Goal: Information Seeking & Learning: Find specific fact

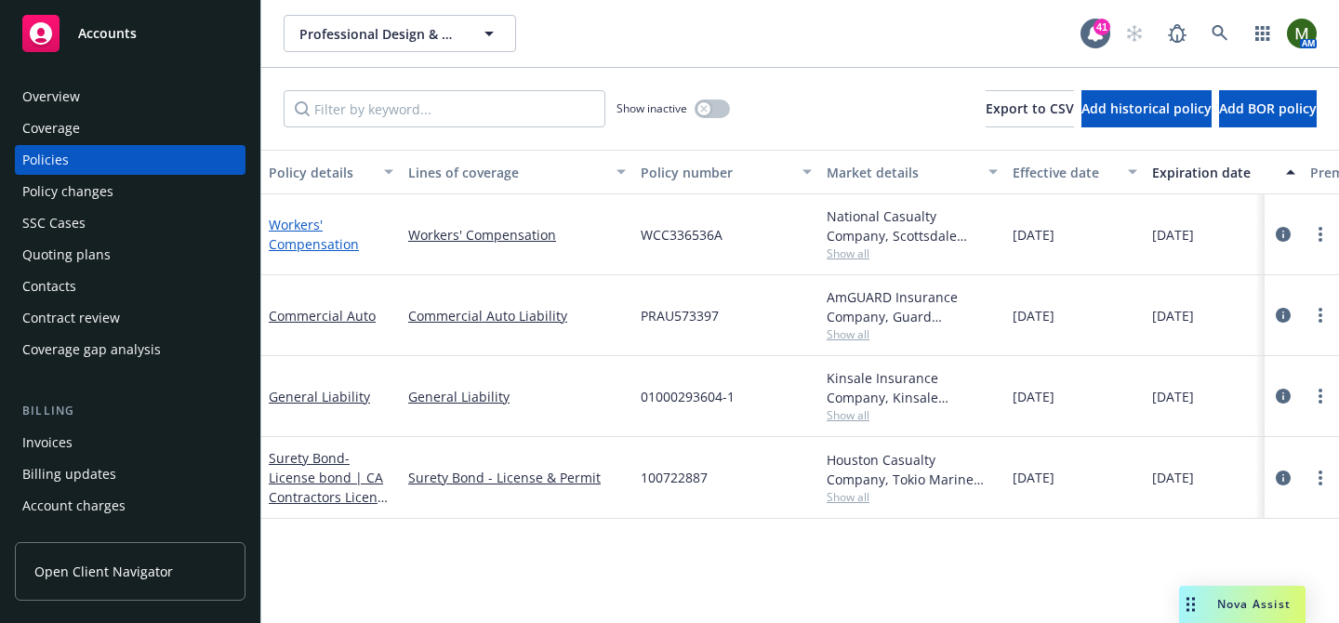
click at [289, 232] on link "Workers' Compensation" at bounding box center [314, 234] width 90 height 37
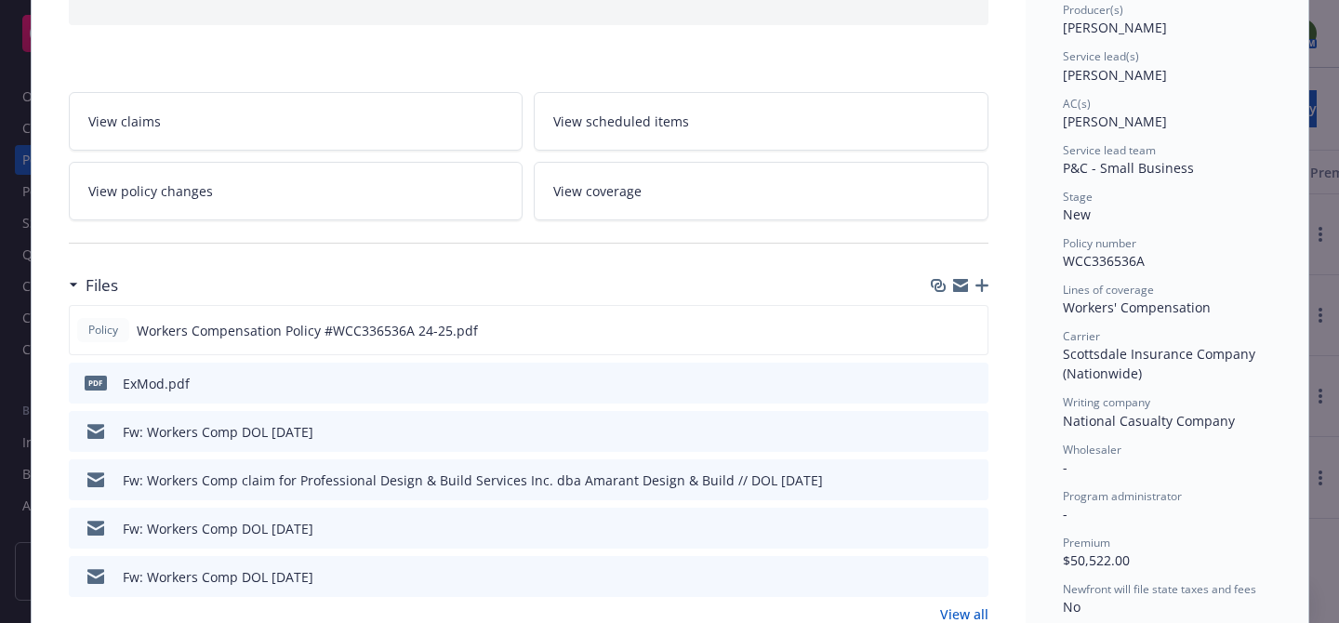
scroll to position [342, 0]
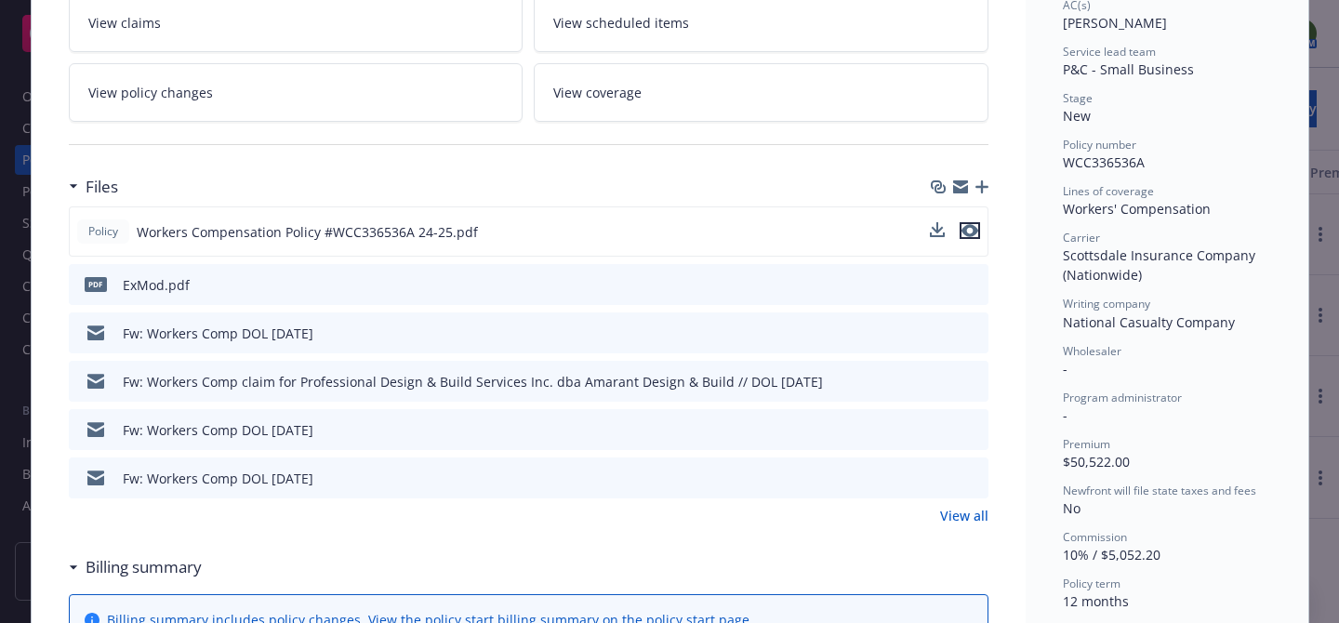
click at [974, 232] on icon "preview file" at bounding box center [969, 230] width 17 height 13
click at [954, 514] on link "View all" at bounding box center [964, 516] width 48 height 20
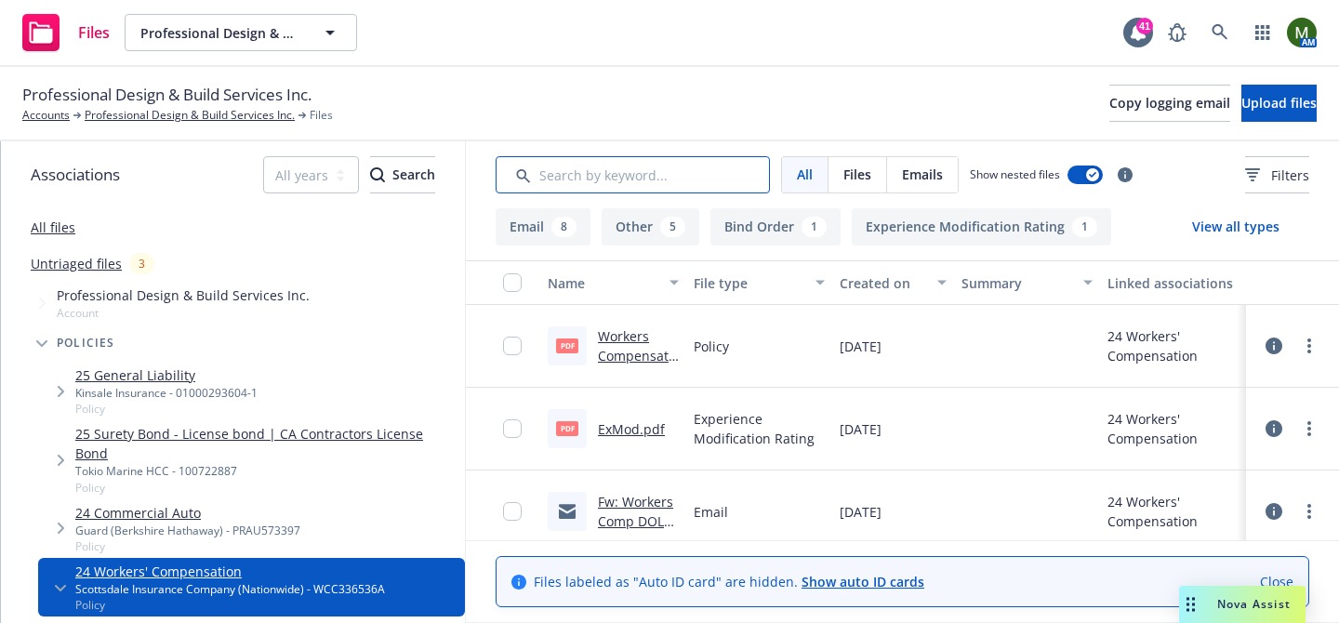
click at [653, 170] on input "Search by keyword..." at bounding box center [633, 174] width 274 height 37
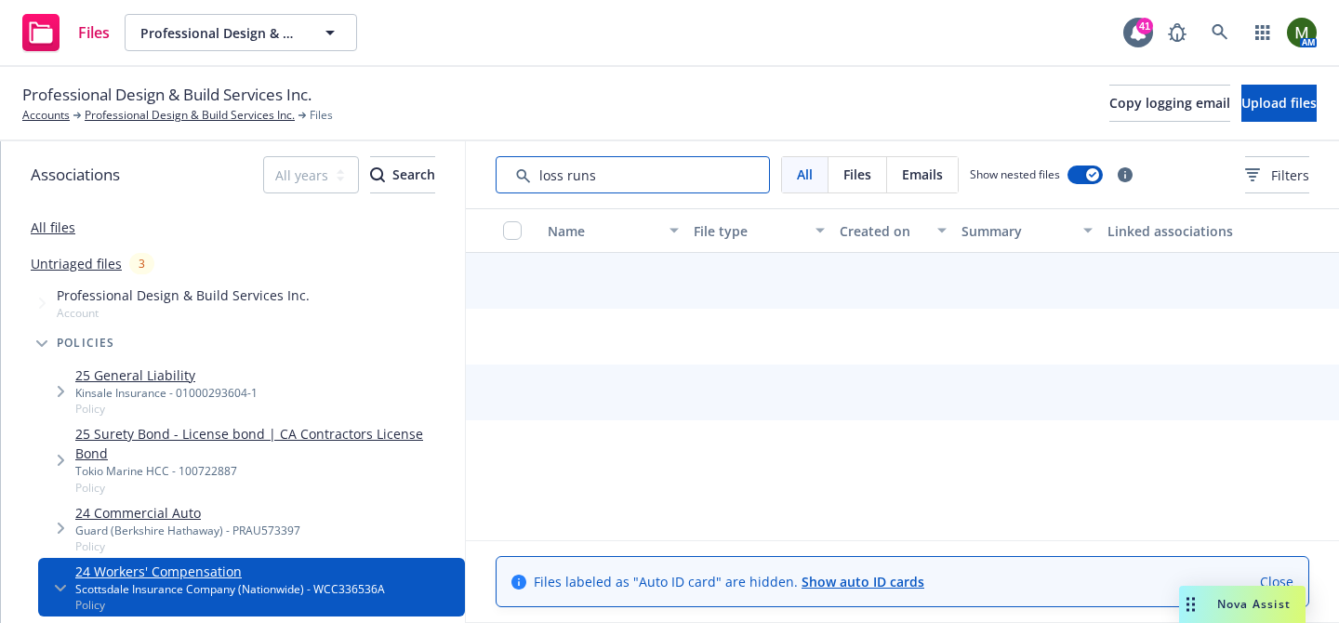
type input "loss runs"
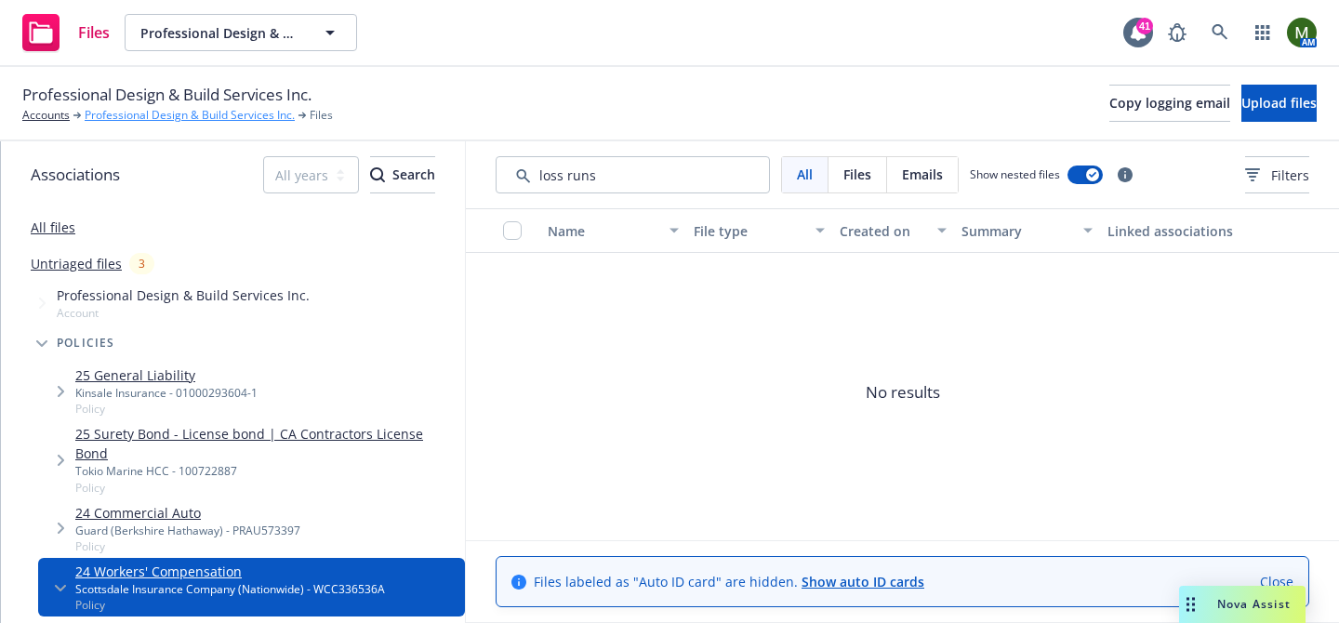
click at [285, 123] on link "Professional Design & Build Services Inc." at bounding box center [190, 115] width 210 height 17
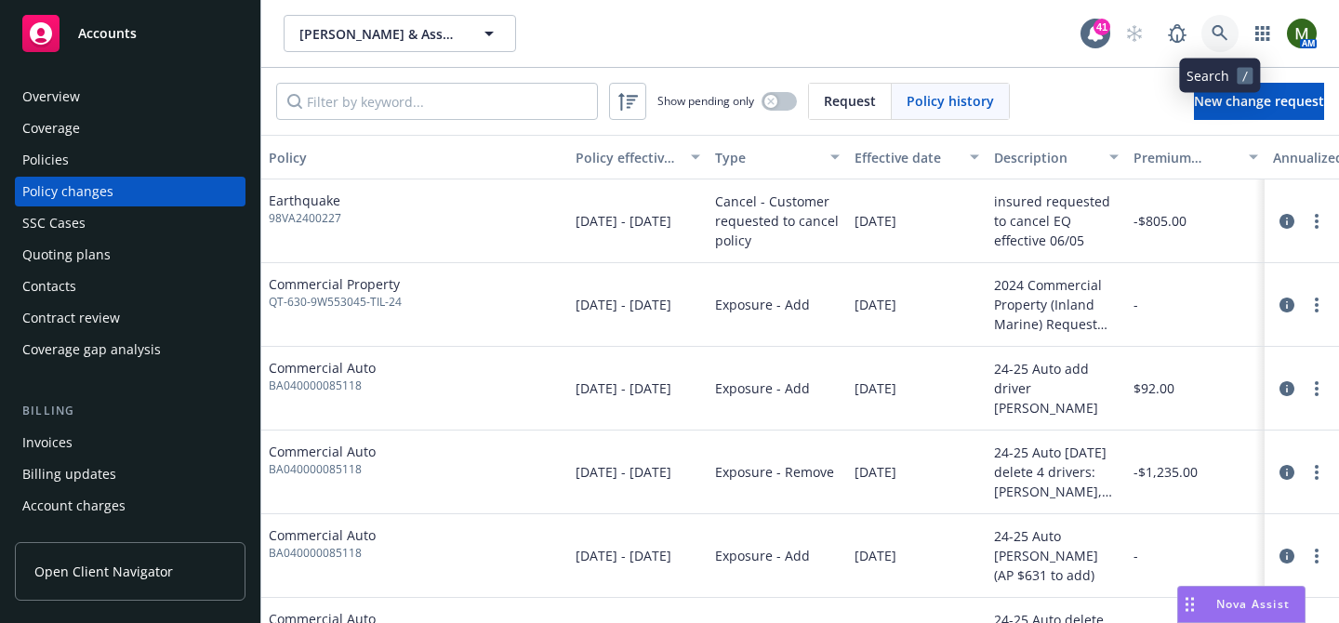
click at [1217, 26] on icon at bounding box center [1220, 33] width 16 height 16
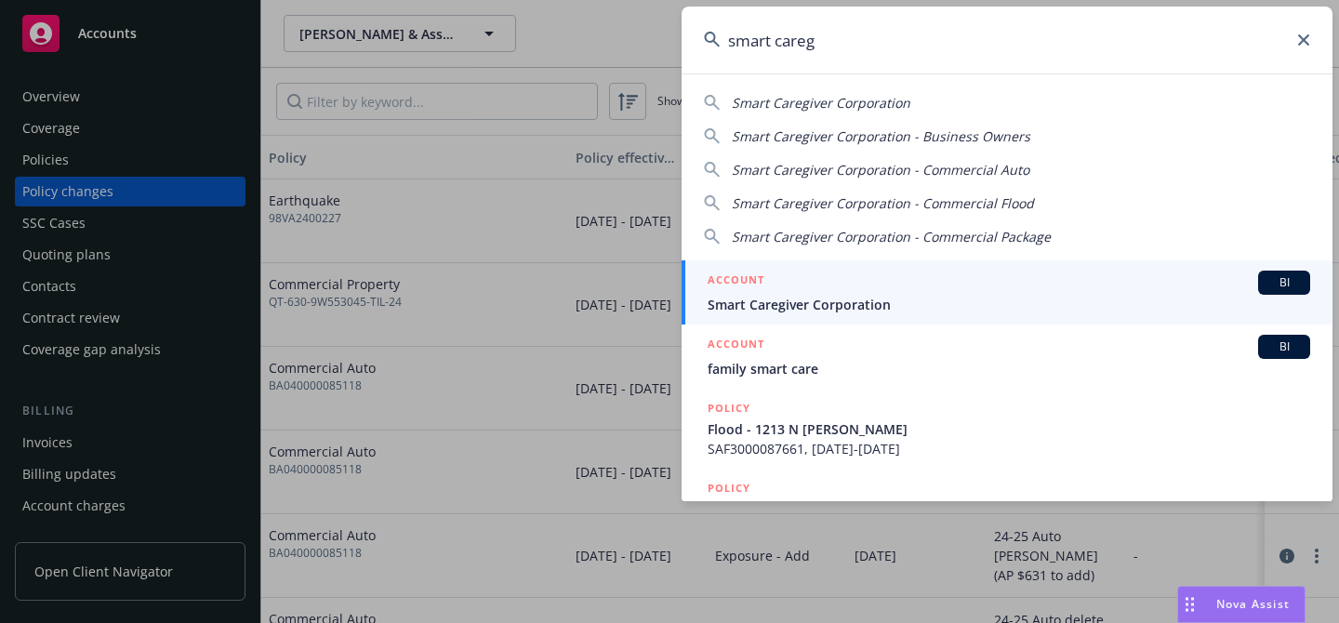
type input "smart careg"
click at [955, 291] on div "ACCOUNT BI" at bounding box center [1009, 283] width 603 height 24
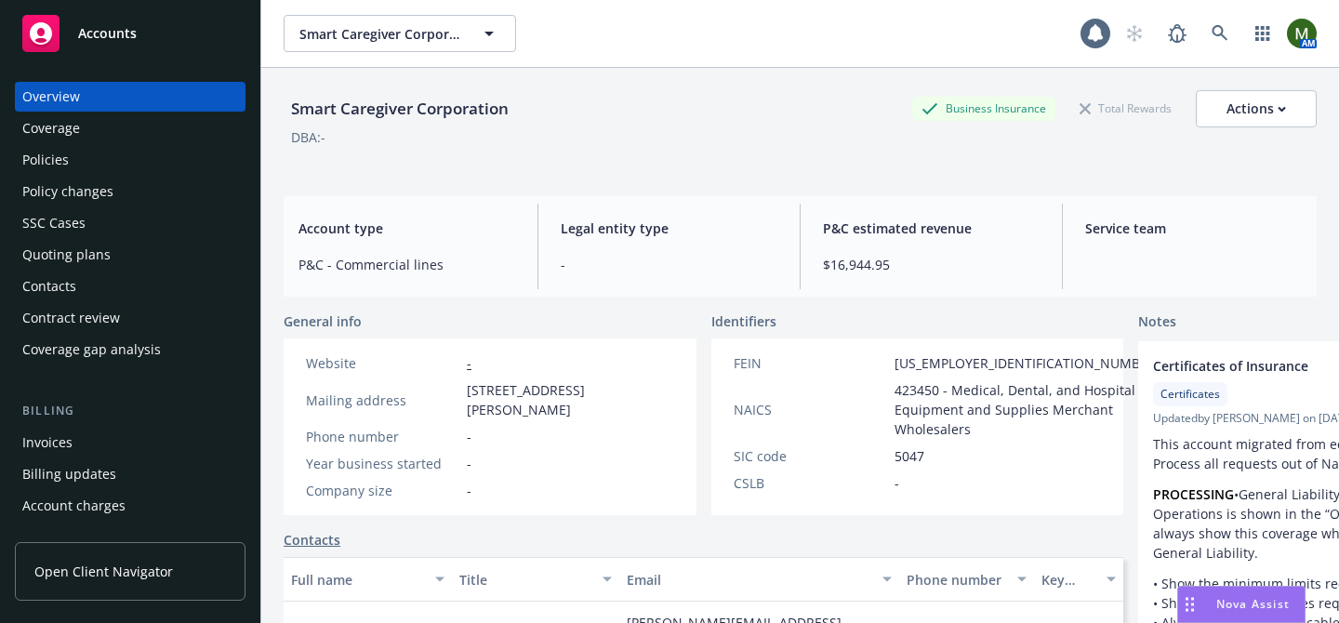
click at [163, 156] on div "Policies" at bounding box center [130, 160] width 216 height 30
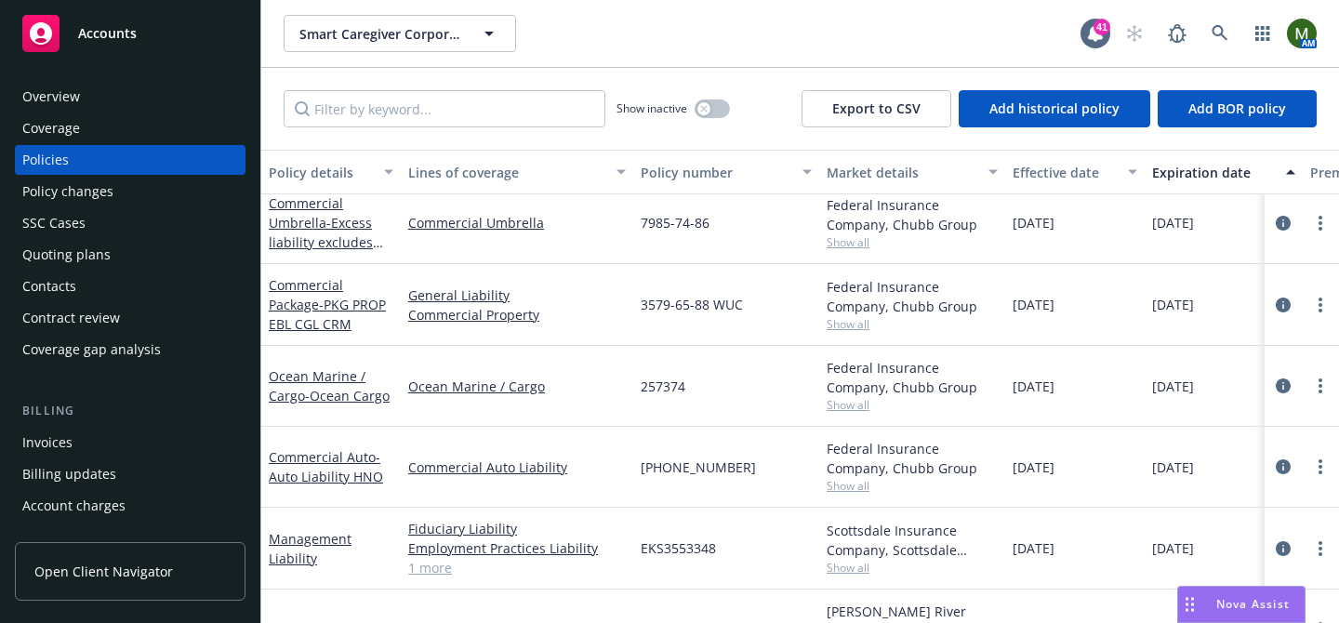
scroll to position [173, 0]
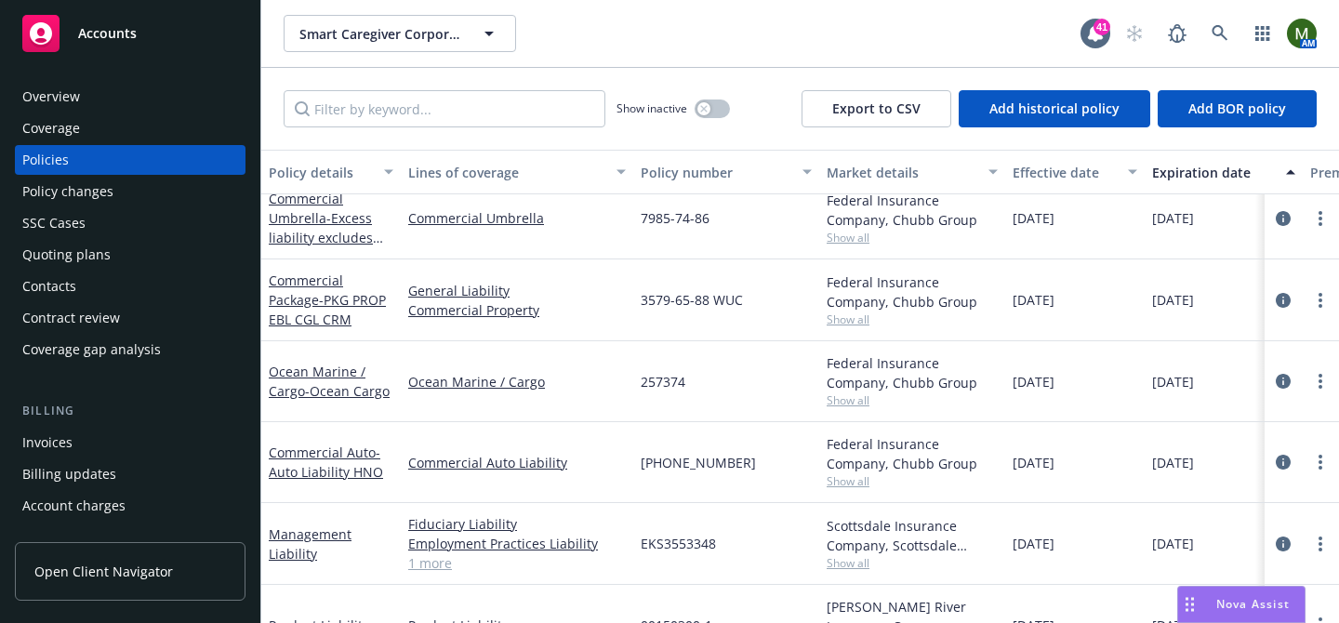
click at [191, 100] on div "Overview" at bounding box center [130, 97] width 216 height 30
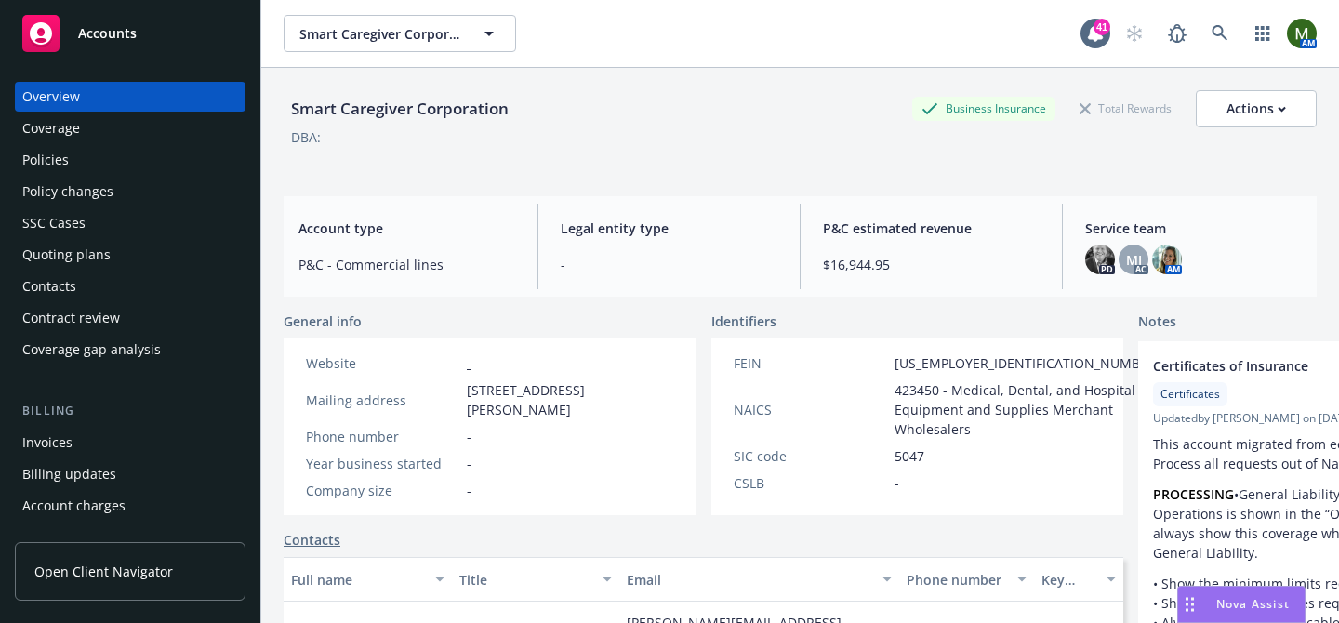
click at [363, 100] on div "Smart Caregiver Corporation" at bounding box center [400, 109] width 232 height 24
copy div "Smart Caregiver Corporation"
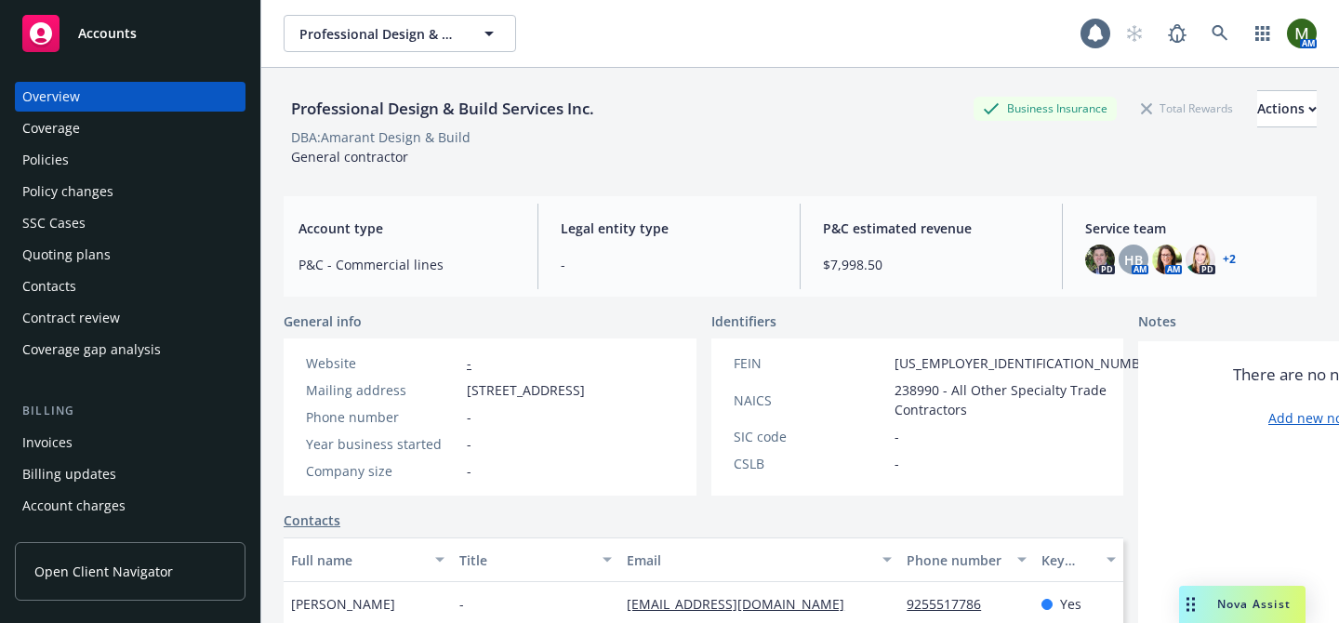
click at [116, 167] on div "Policies" at bounding box center [130, 160] width 216 height 30
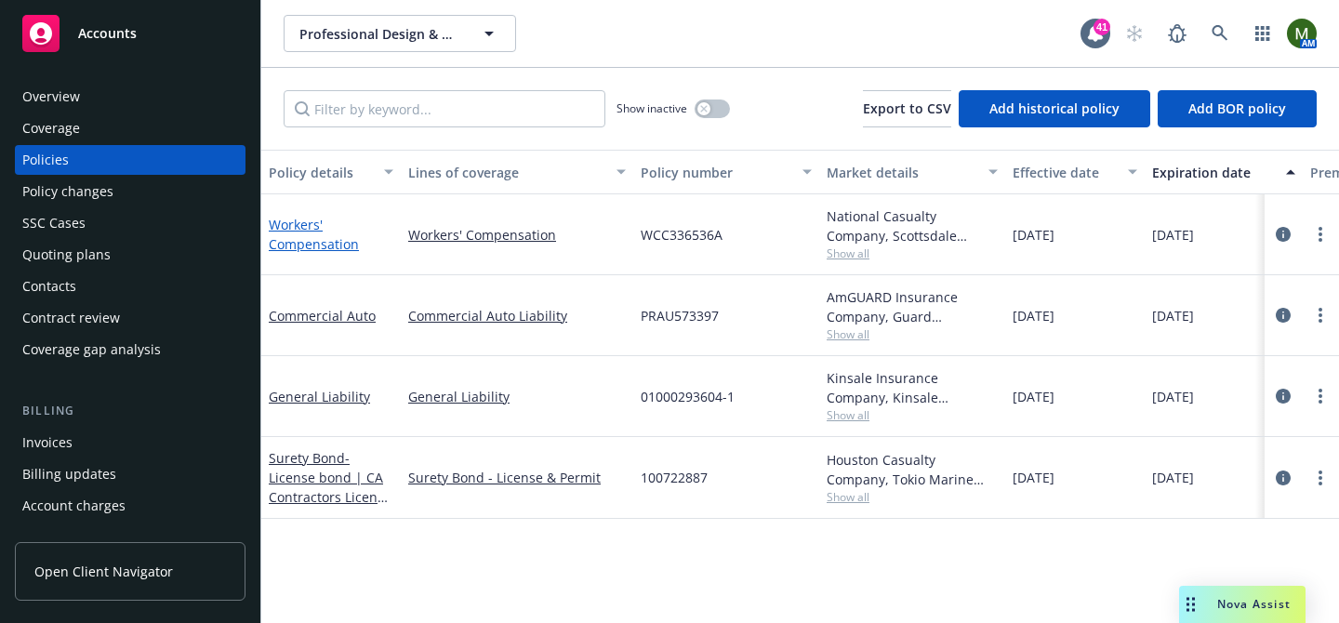
click at [341, 241] on link "Workers' Compensation" at bounding box center [314, 234] width 90 height 37
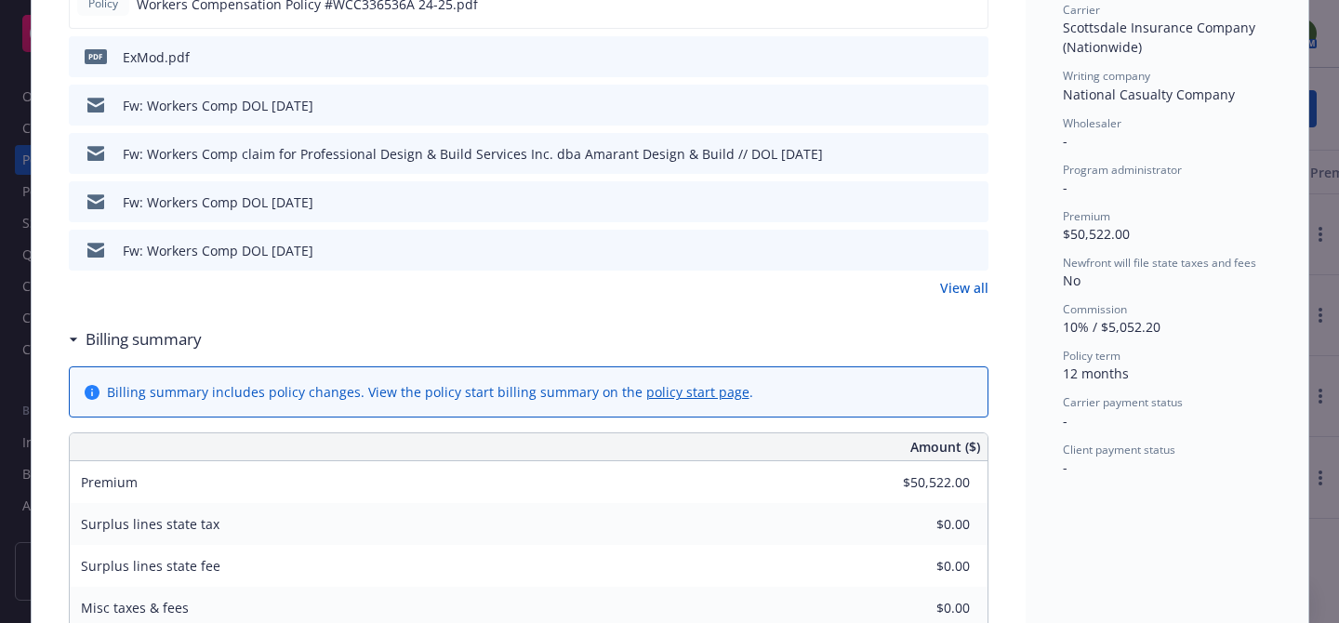
scroll to position [643, 0]
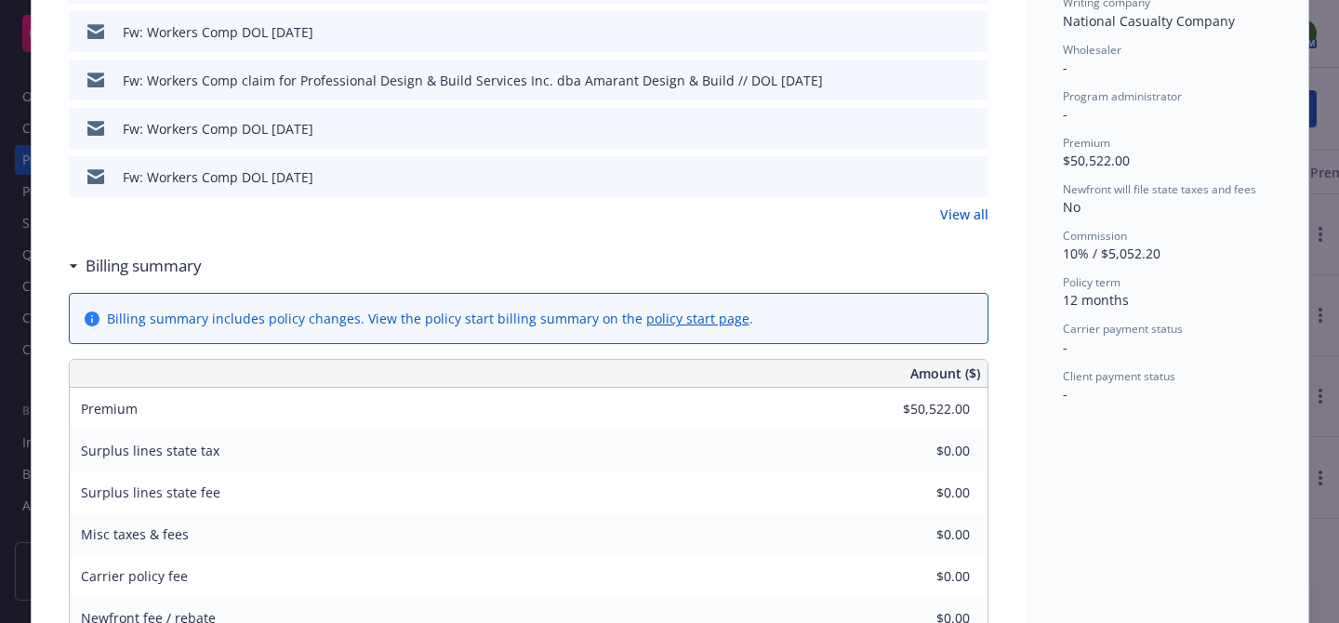
click at [959, 216] on link "View all" at bounding box center [964, 215] width 48 height 20
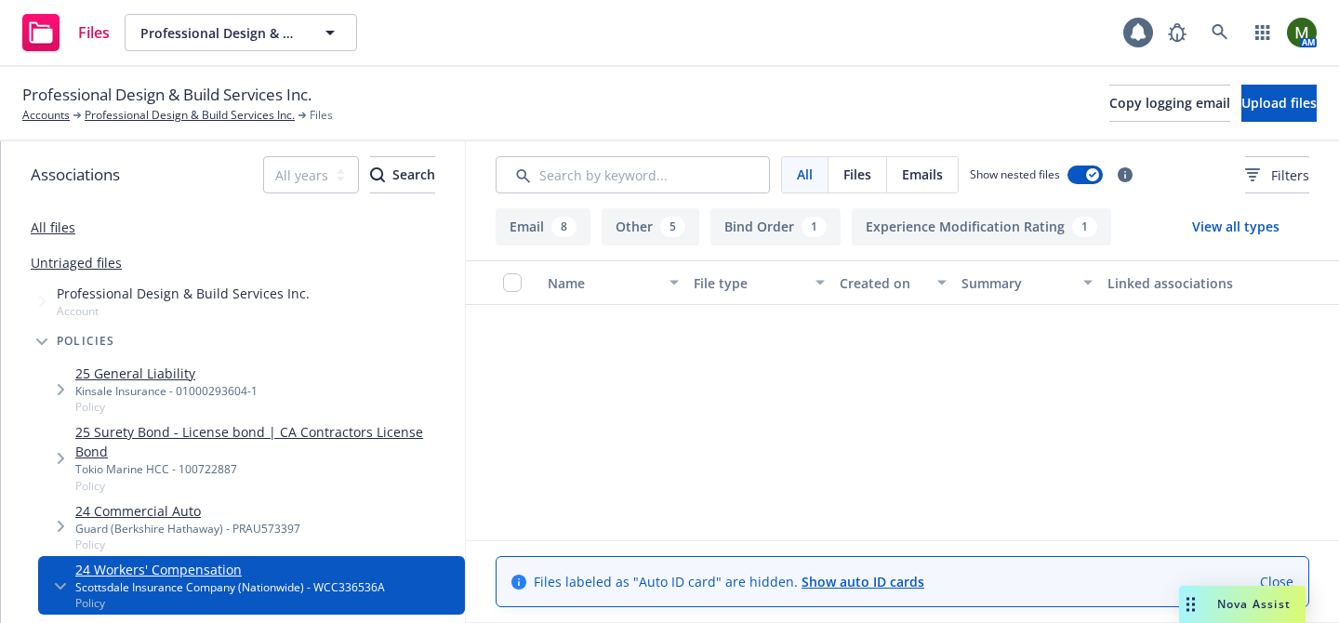
scroll to position [1241, 0]
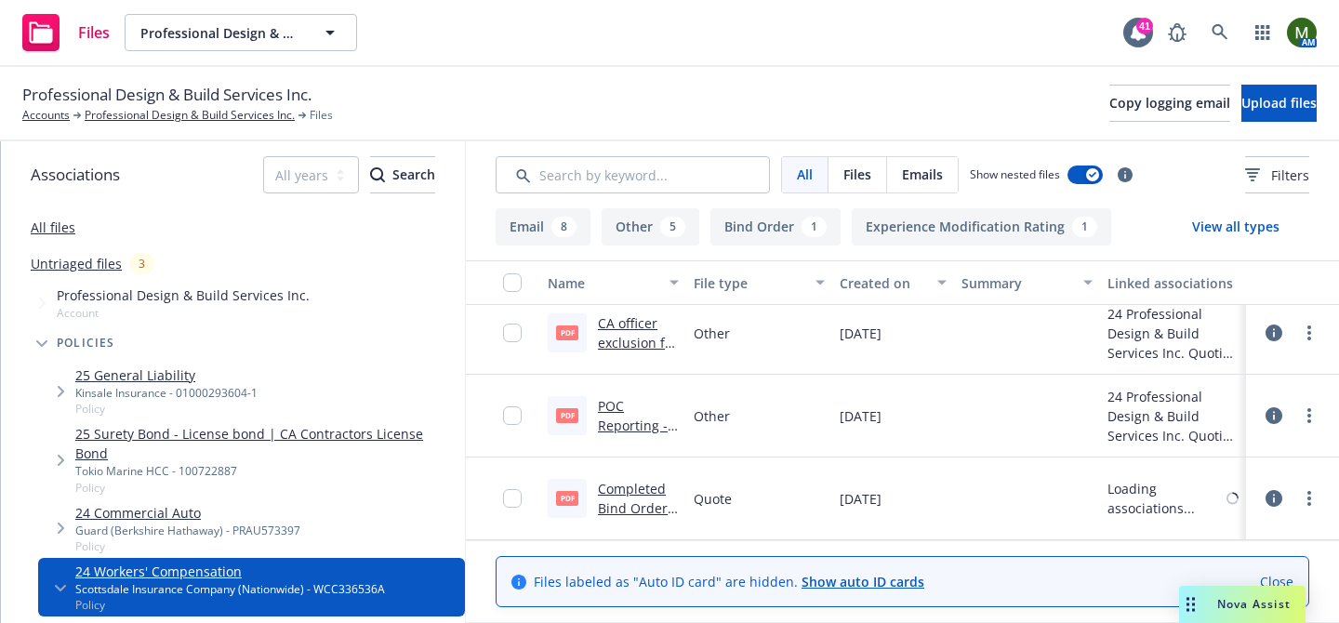
click at [655, 483] on link "Completed Bind Order form.pdf" at bounding box center [633, 508] width 70 height 57
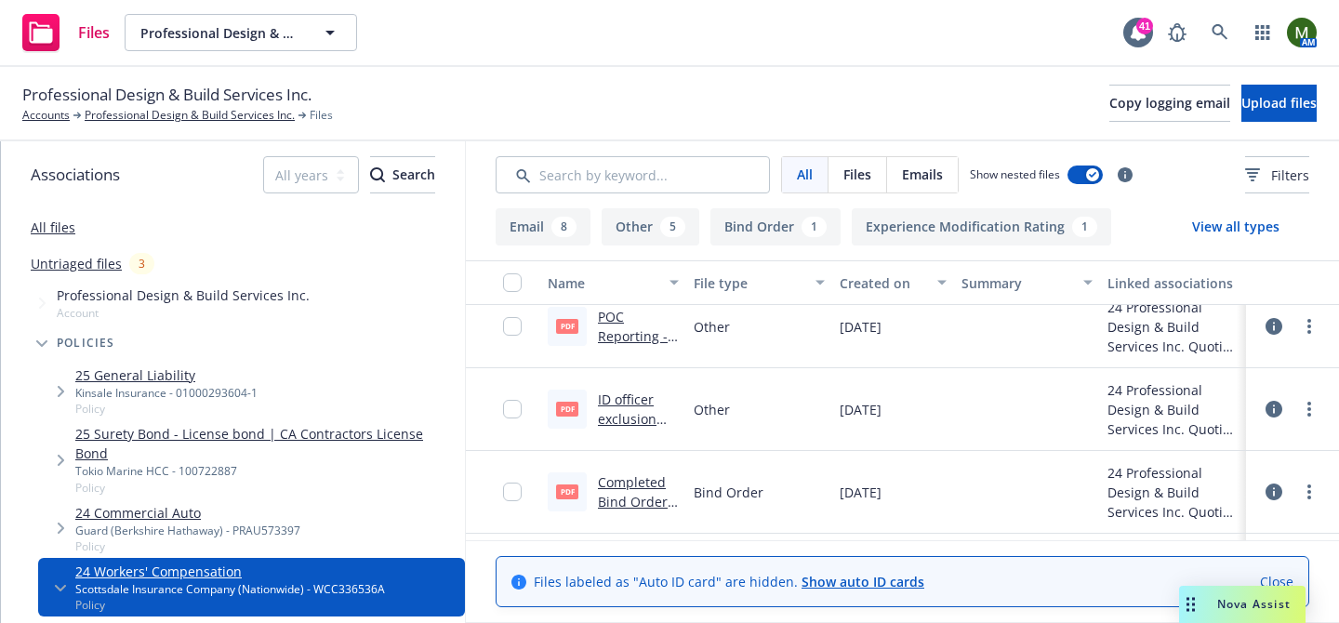
scroll to position [919, 0]
click at [630, 484] on link "Completed Bind Order form.pdf" at bounding box center [633, 503] width 70 height 57
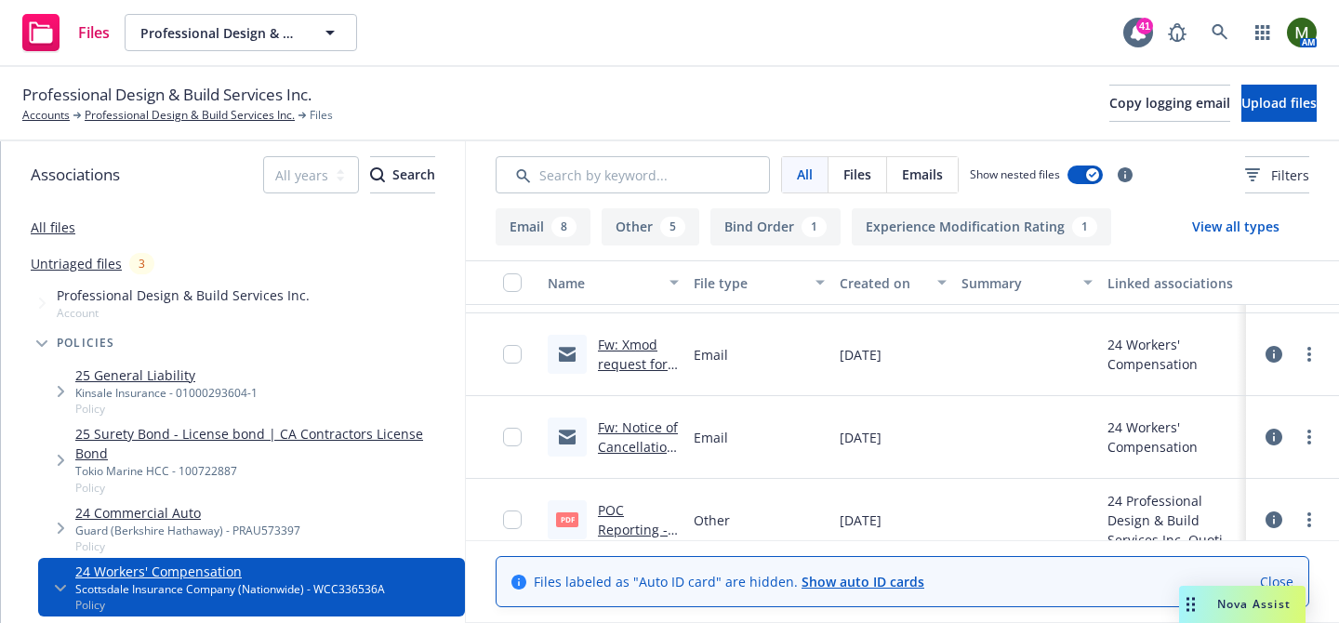
scroll to position [713, 0]
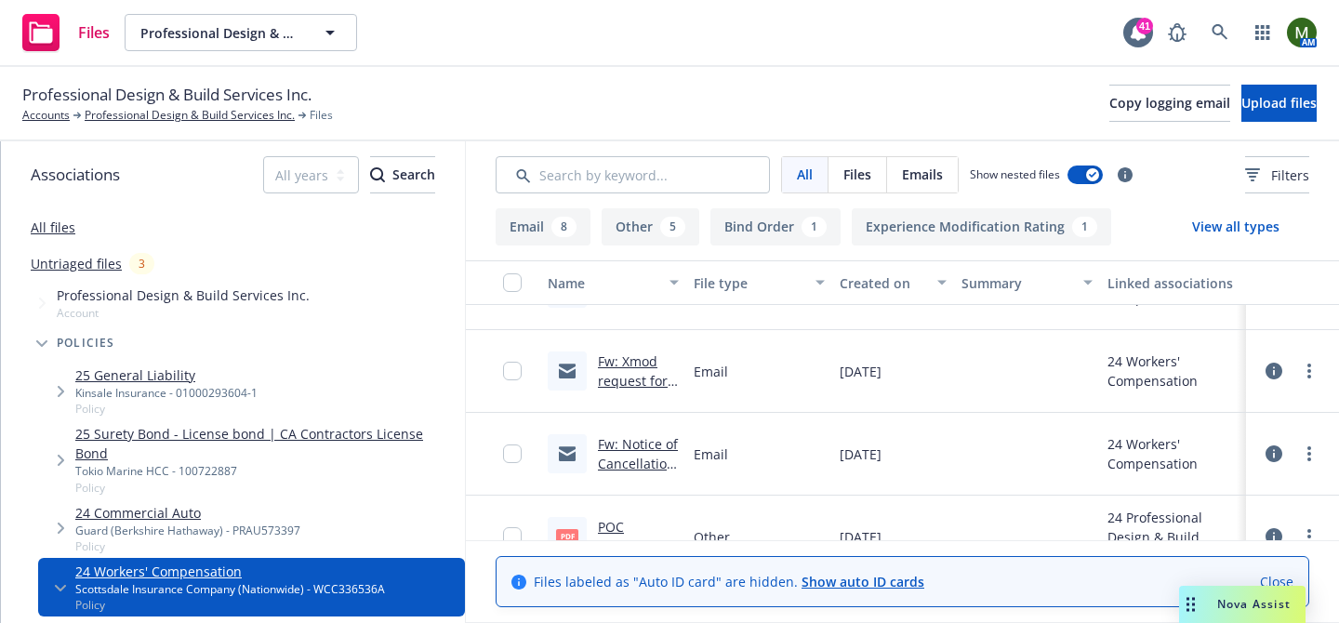
click at [639, 443] on link "Fw: Notice of Cancellation for Non-Payment of Premium $5,052.20 due // Professi…" at bounding box center [638, 571] width 80 height 272
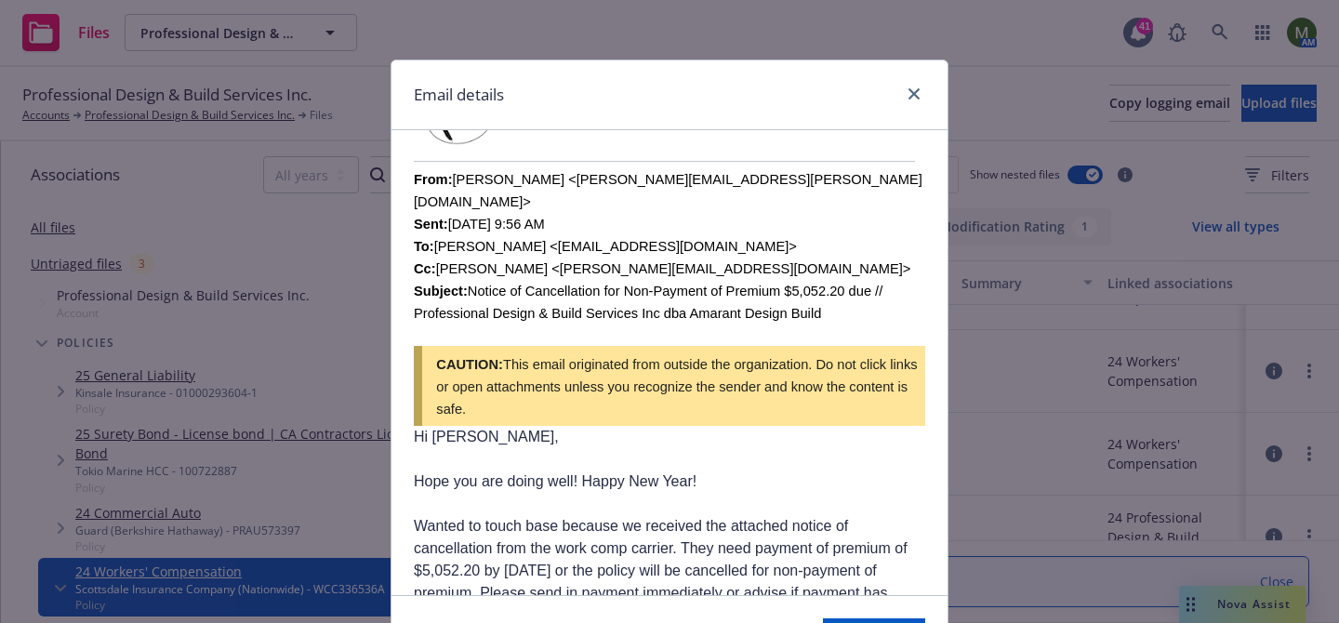
scroll to position [1664, 0]
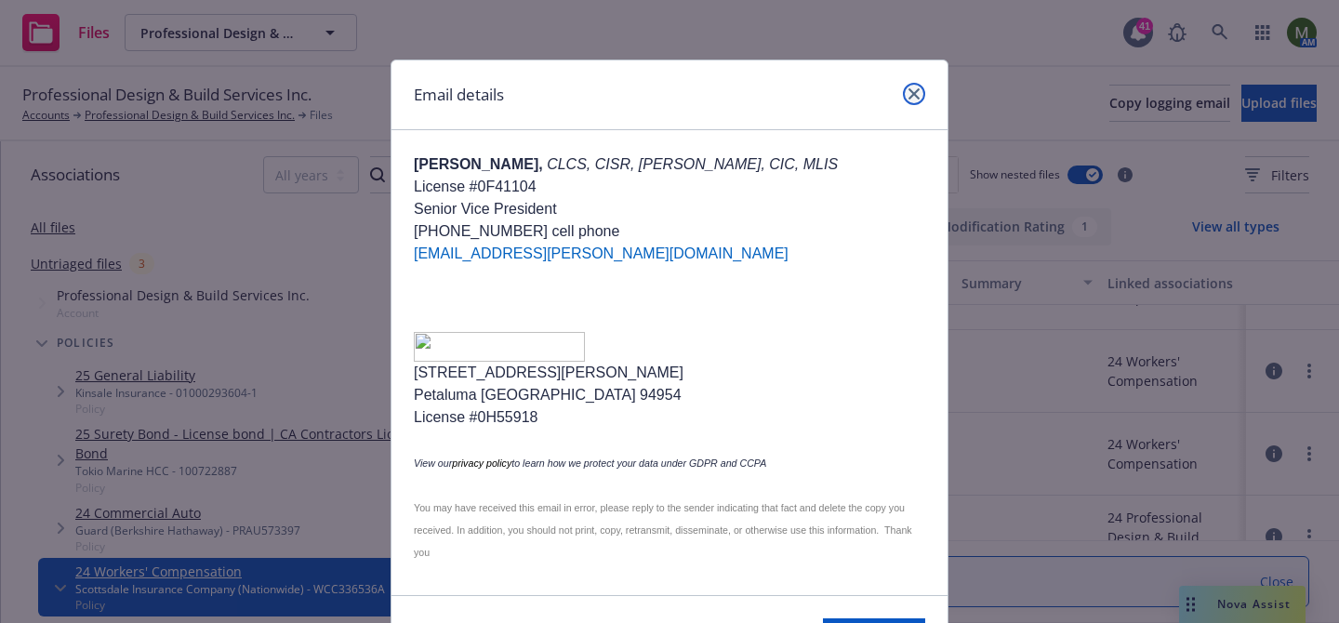
click at [919, 96] on link "close" at bounding box center [914, 94] width 22 height 22
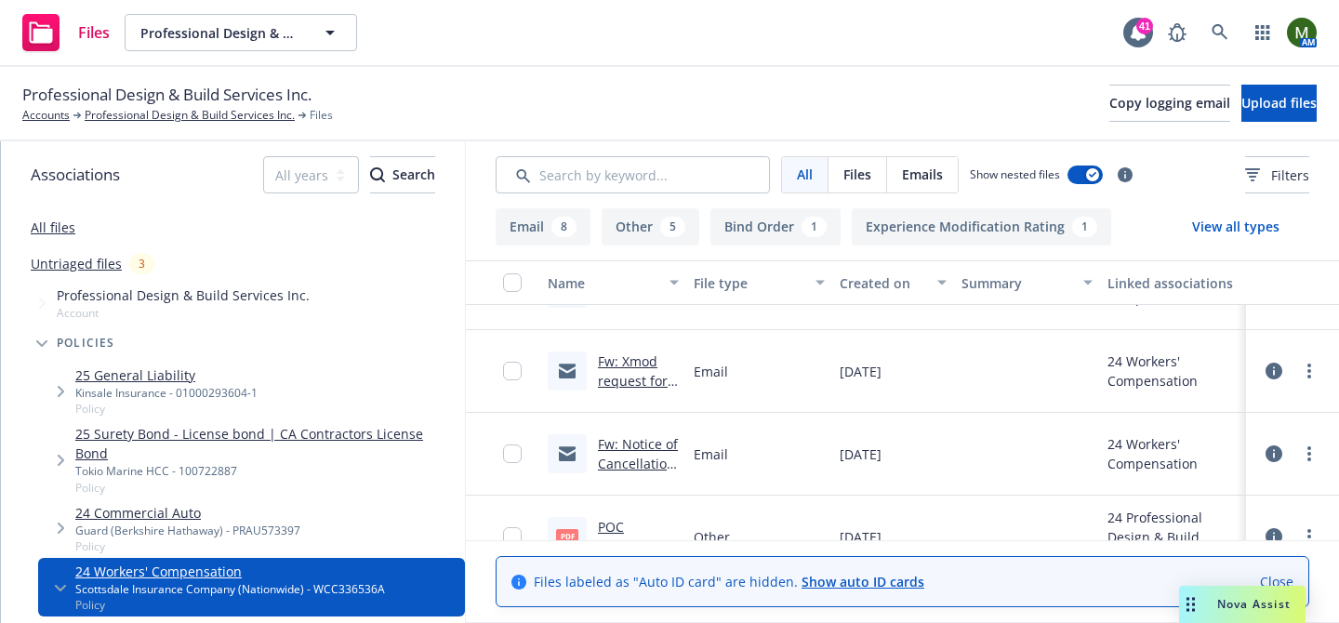
click at [644, 364] on link "Fw: Xmod request for Professional Design & Build Services Inc dba Amarant Desig…" at bounding box center [637, 439] width 79 height 174
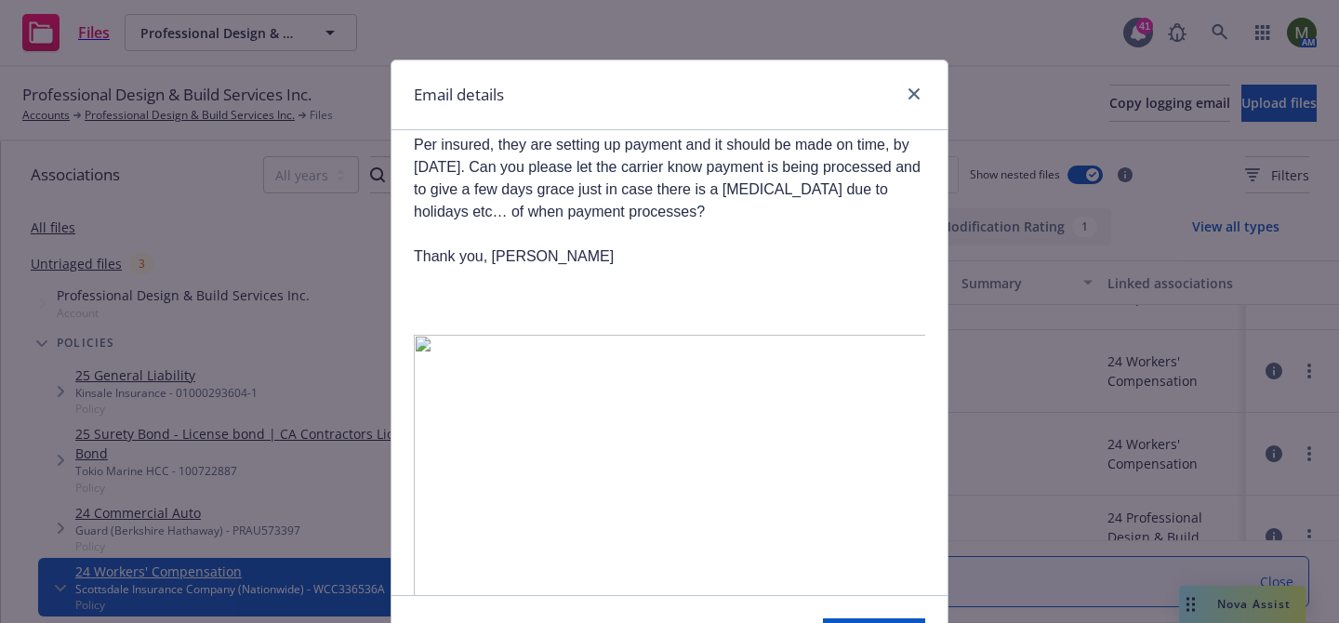
scroll to position [316, 0]
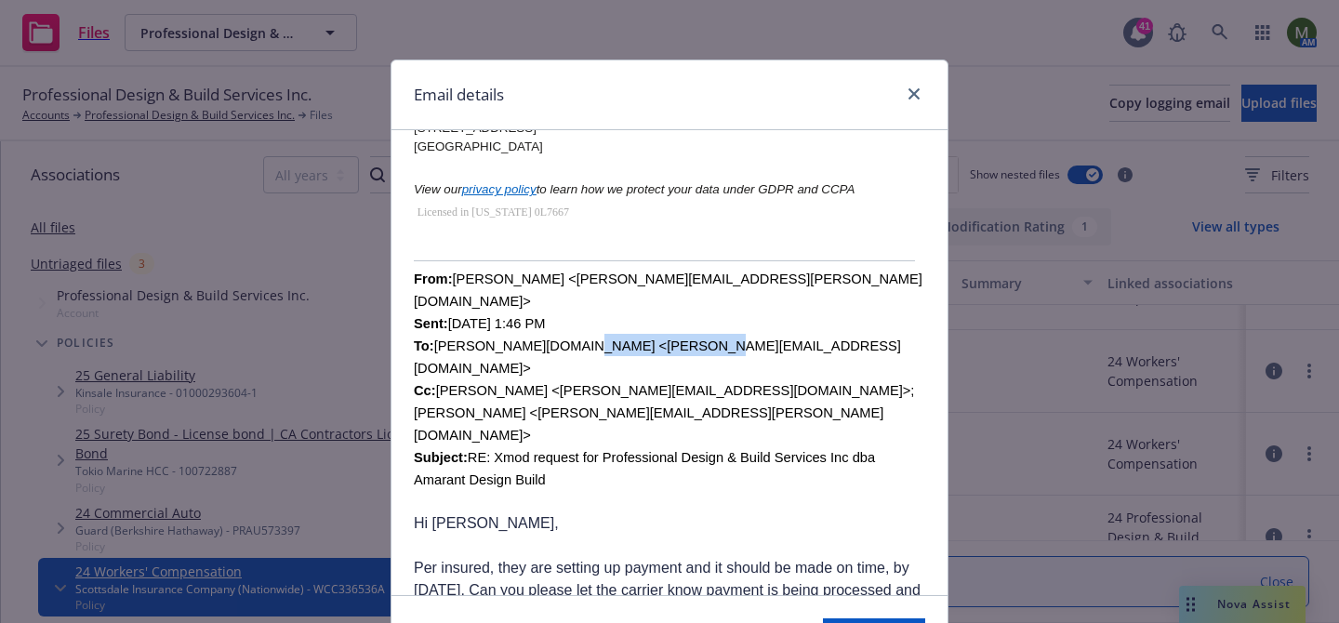
drag, startPoint x: 686, startPoint y: 322, endPoint x: 561, endPoint y: 322, distance: 125.5
click at [561, 322] on font "From: Lacey Torkelson <lacey.torkelson@newfront.com> Sent: Thursday, January 2,…" at bounding box center [668, 380] width 509 height 216
copy font "doug@atlasbes.com"
click at [913, 93] on icon "close" at bounding box center [913, 93] width 11 height 11
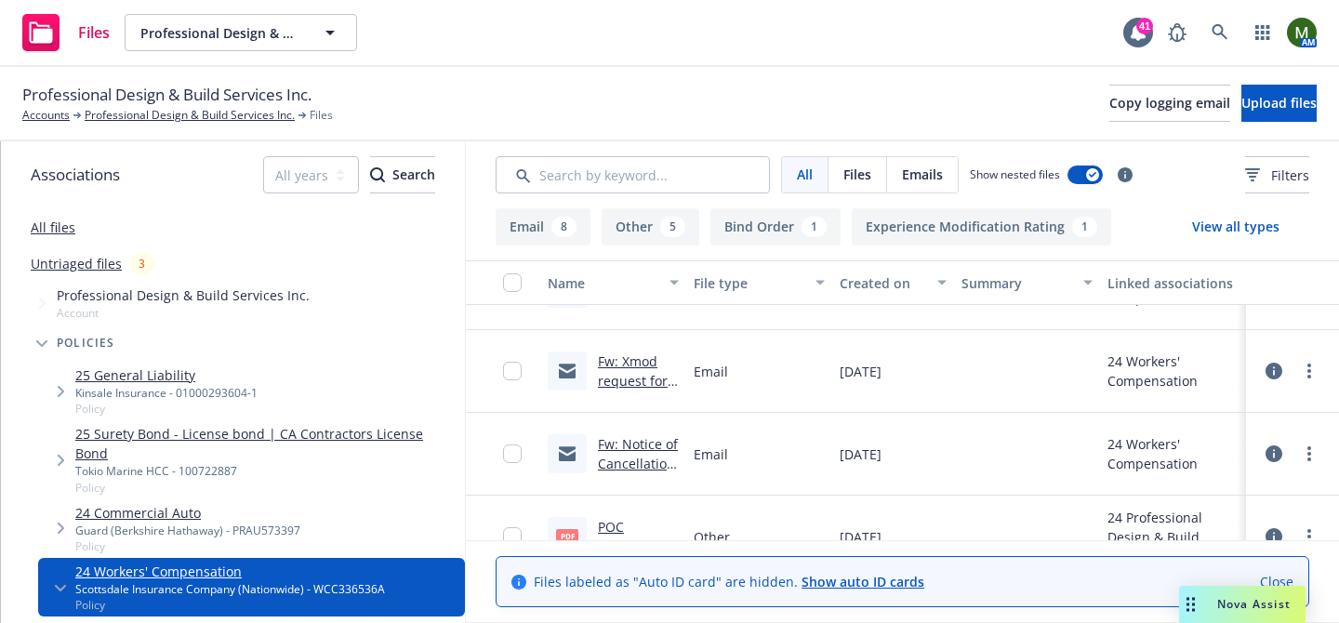
click at [300, 99] on span "Professional Design & Build Services Inc." at bounding box center [166, 95] width 289 height 24
copy span "Professional Design & Build Services Inc."
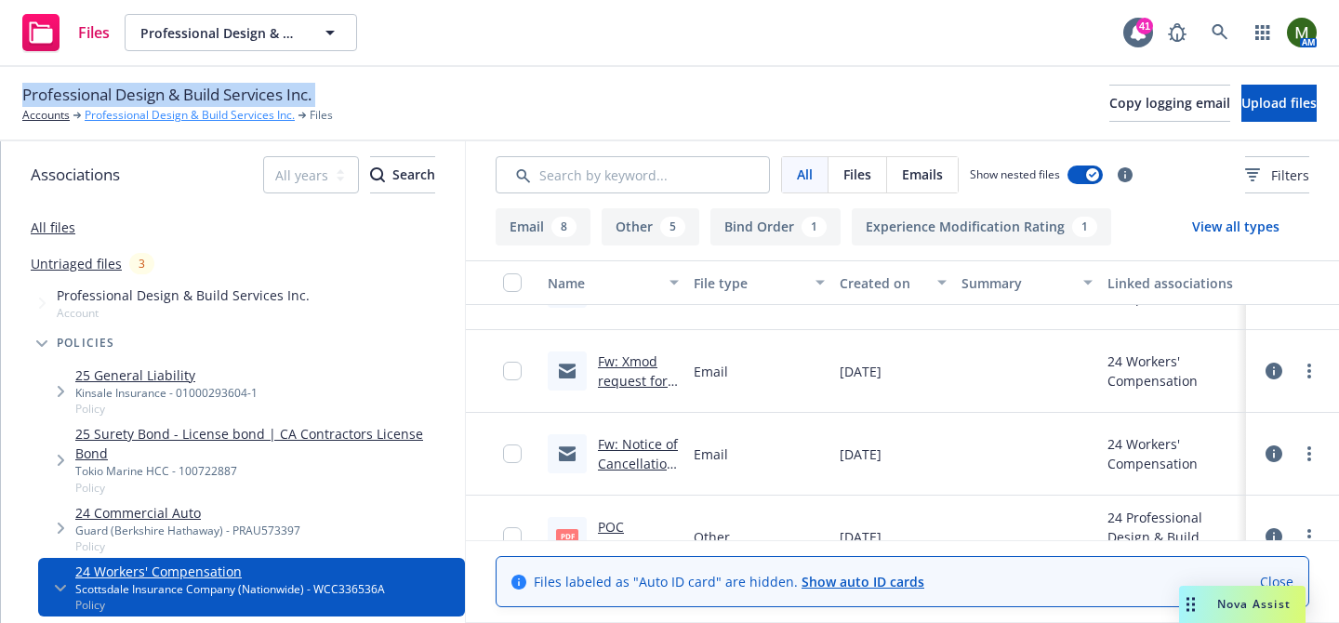
click at [218, 111] on link "Professional Design & Build Services Inc." at bounding box center [190, 115] width 210 height 17
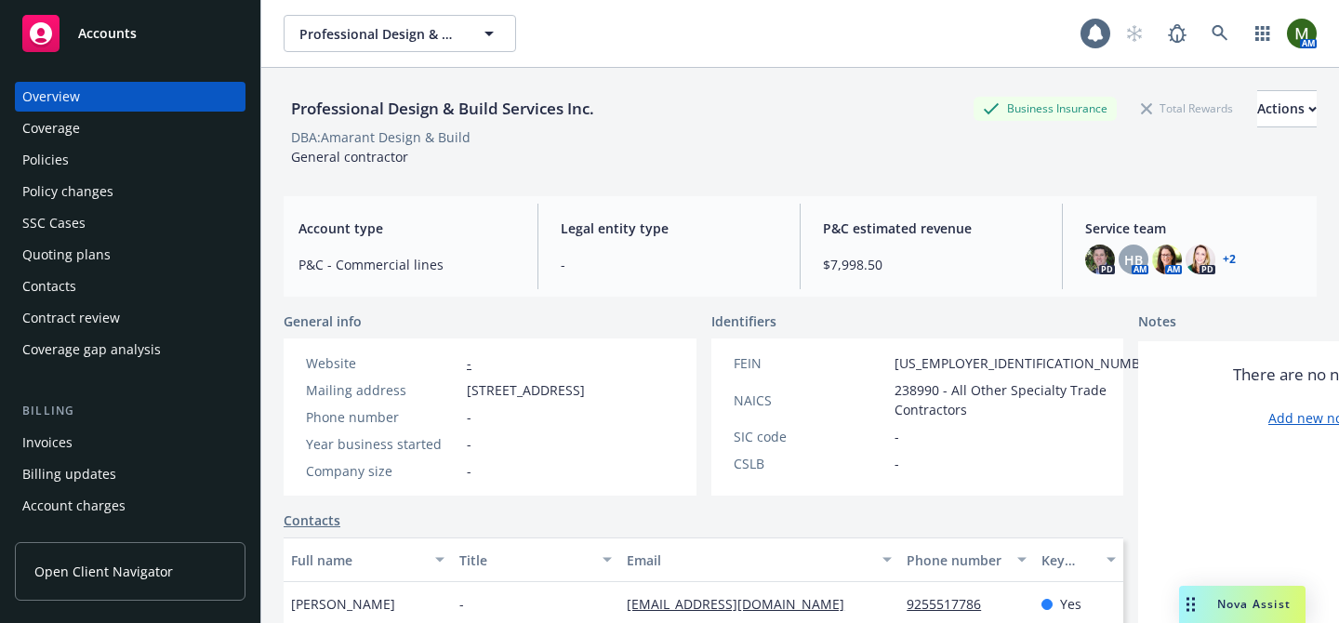
click at [111, 158] on div "Policies" at bounding box center [130, 160] width 216 height 30
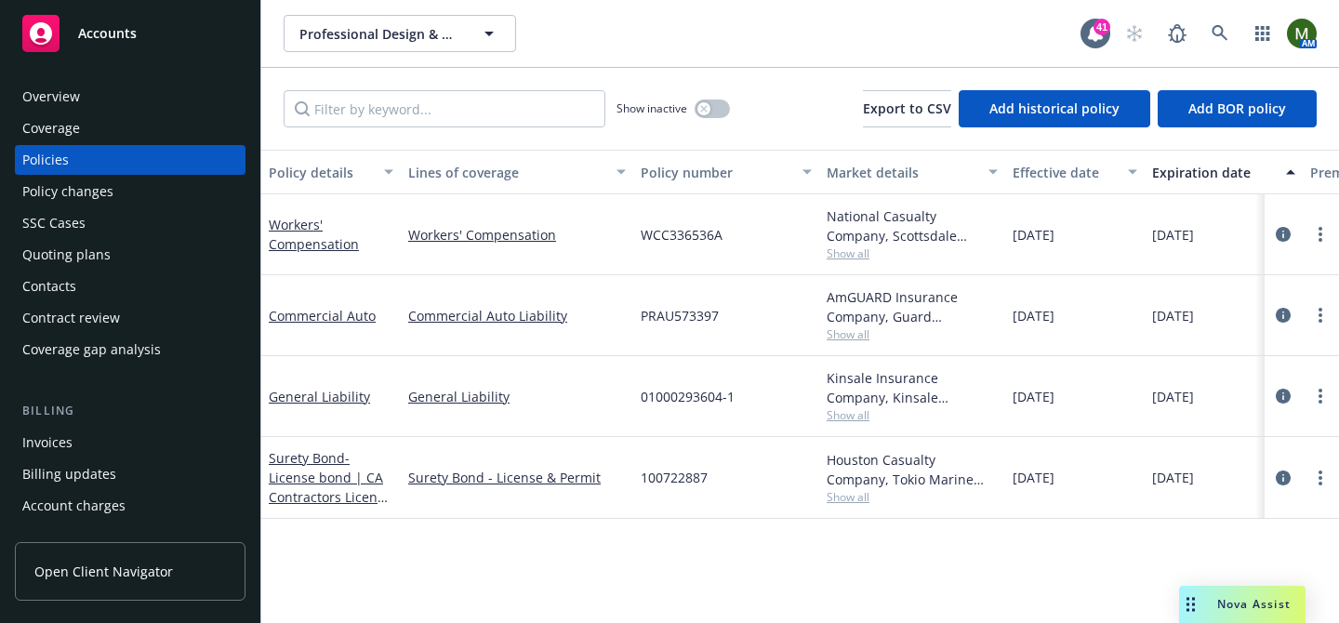
click at [656, 230] on span "WCC336536A" at bounding box center [682, 235] width 82 height 20
copy span "WCC336536A"
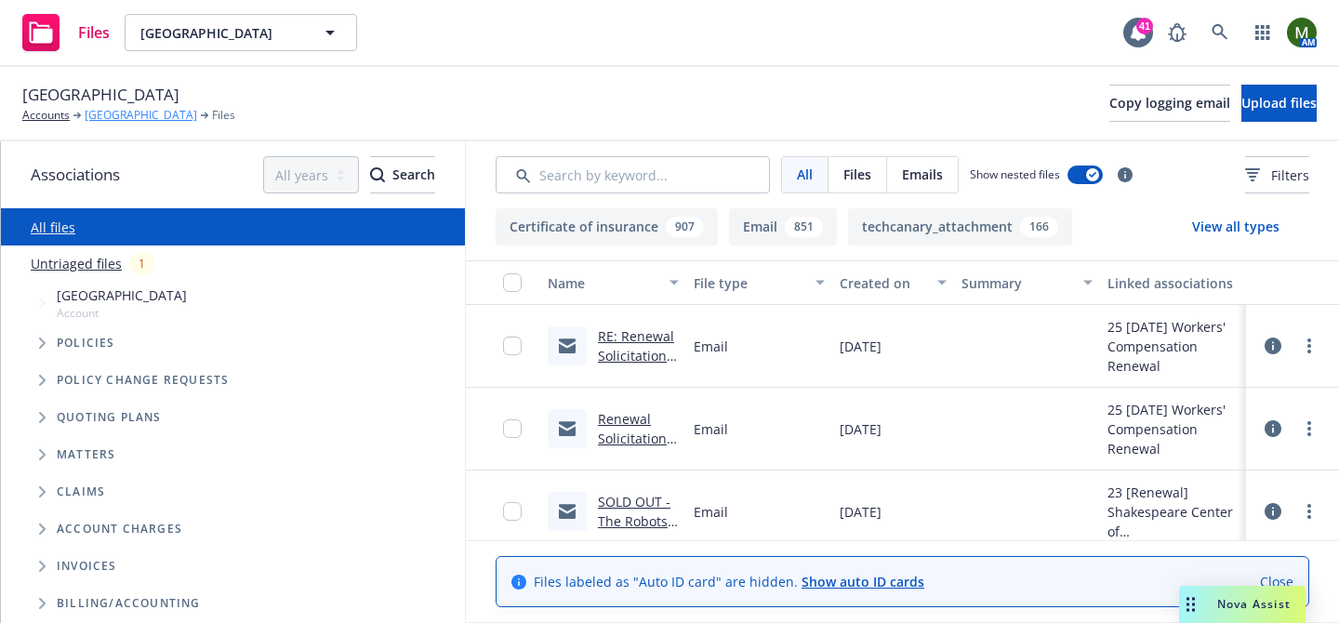
click at [181, 111] on link "[GEOGRAPHIC_DATA]" at bounding box center [141, 115] width 113 height 17
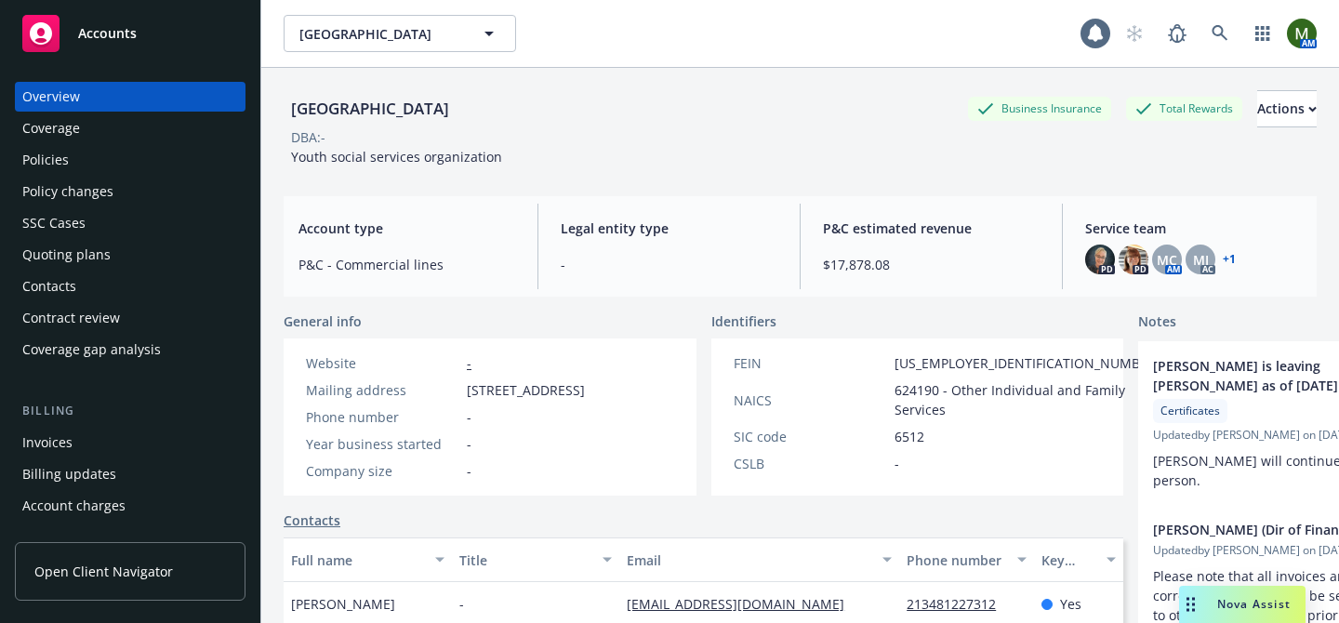
click at [81, 159] on div "Policies" at bounding box center [130, 160] width 216 height 30
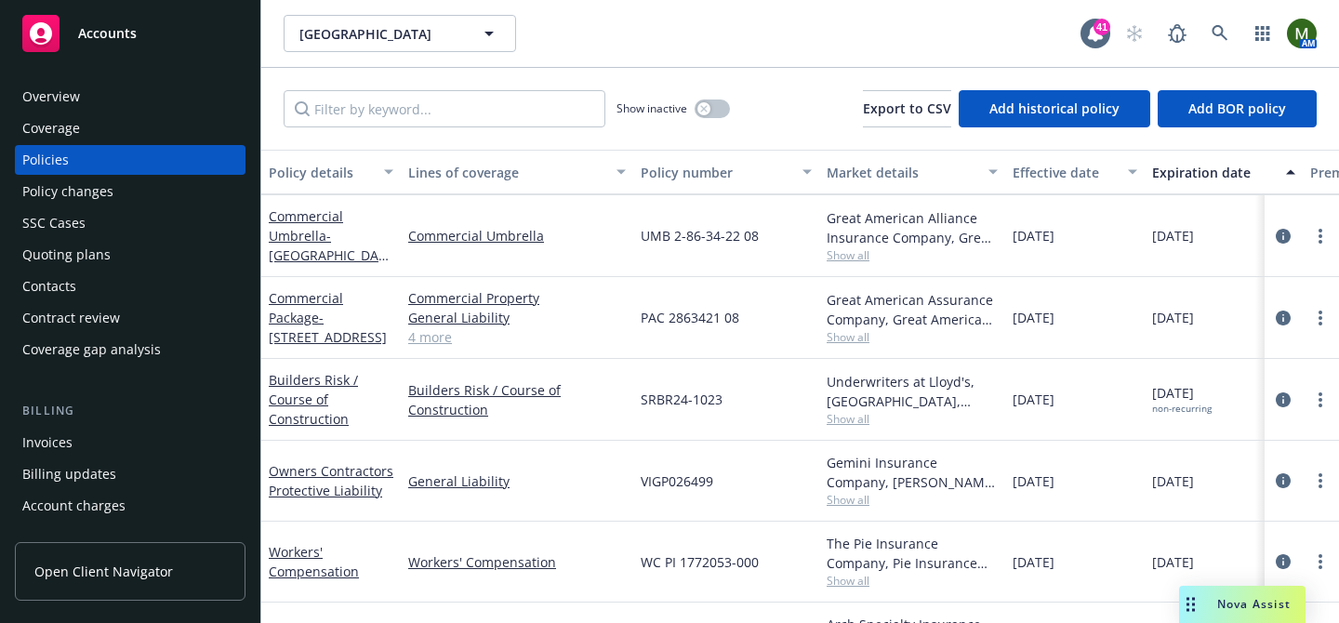
scroll to position [140, 0]
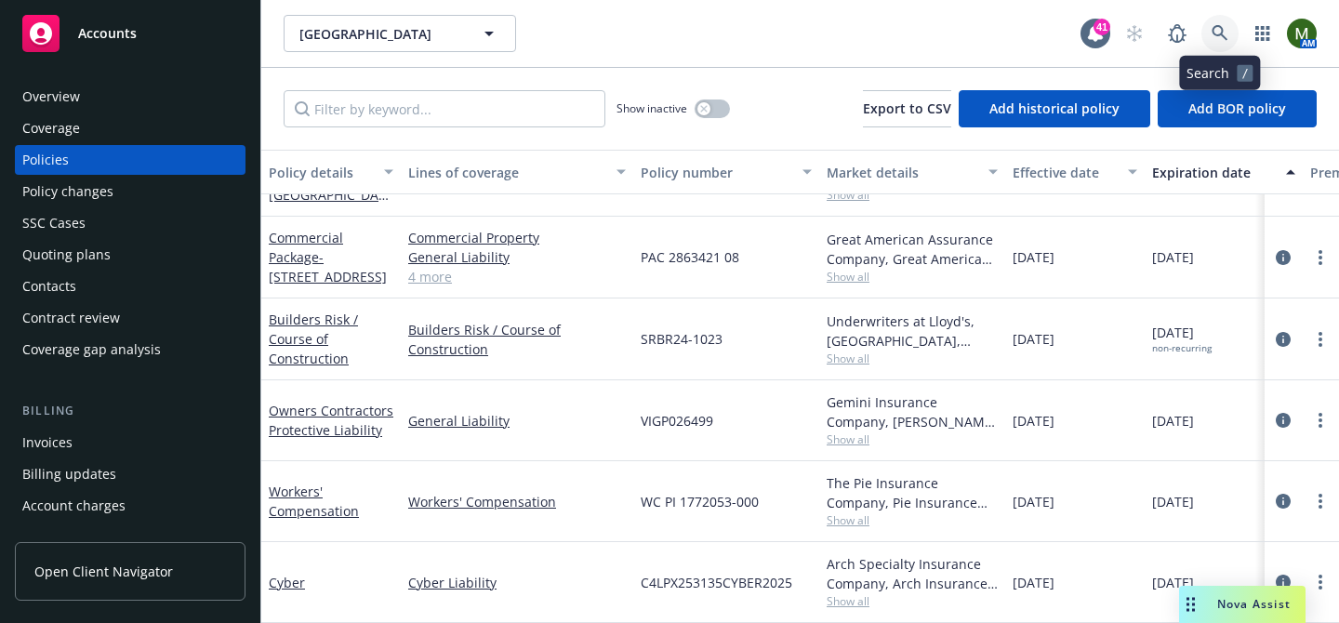
click at [1227, 32] on icon at bounding box center [1220, 33] width 17 height 17
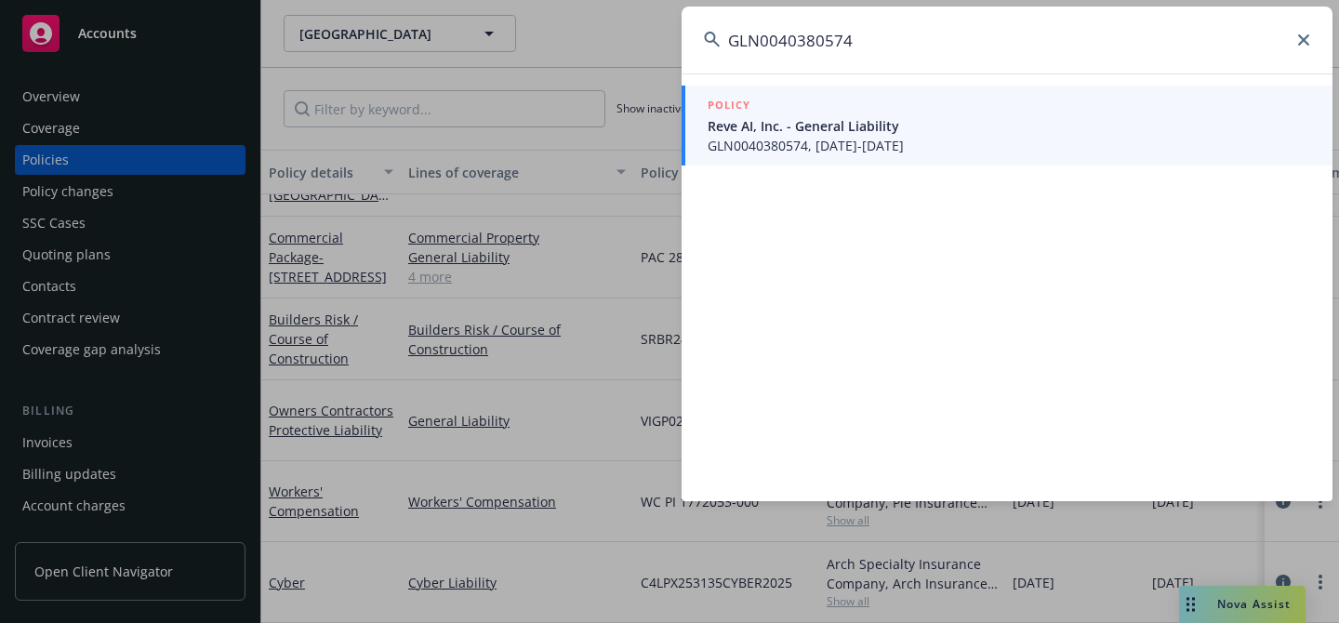
type input "GLN0040380574"
click at [866, 135] on span "Reve AI, Inc. - General Liability" at bounding box center [1009, 126] width 603 height 20
